Goal: Transaction & Acquisition: Subscribe to service/newsletter

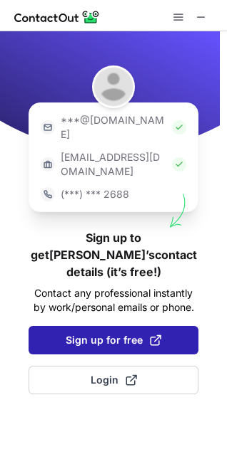
click at [85, 333] on span "Sign up for free" at bounding box center [113, 340] width 95 height 14
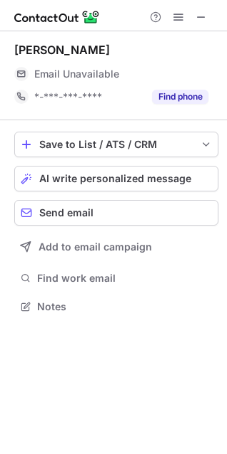
scroll to position [296, 227]
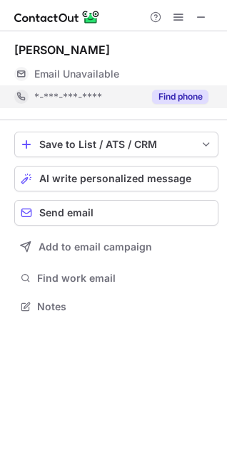
click at [175, 95] on button "Find phone" at bounding box center [180, 97] width 56 height 14
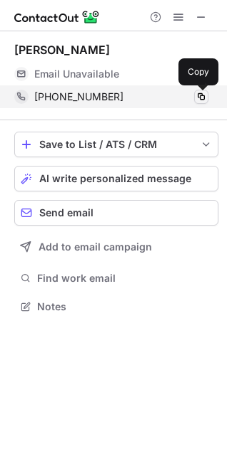
click at [201, 95] on span at bounding box center [200, 96] width 11 height 11
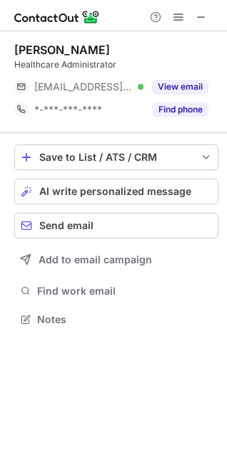
scroll to position [309, 227]
